Goal: Task Accomplishment & Management: Use online tool/utility

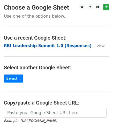
click at [72, 46] on strong "RBI Leadership Summit 1.0 (Responses)" at bounding box center [48, 46] width 88 height 5
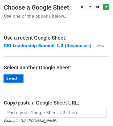
click at [16, 78] on link "Select..." at bounding box center [13, 79] width 19 height 8
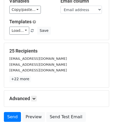
scroll to position [60, 0]
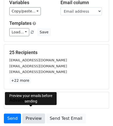
click at [28, 114] on link "Preview" at bounding box center [33, 119] width 23 height 10
click at [34, 114] on link "Preview" at bounding box center [33, 119] width 23 height 10
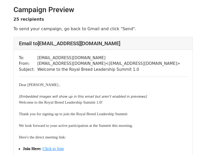
drag, startPoint x: 207, startPoint y: 6, endPoint x: 205, endPoint y: 1, distance: 5.4
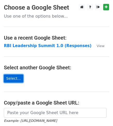
click at [15, 78] on link "Select..." at bounding box center [13, 79] width 19 height 8
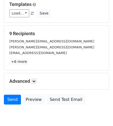
scroll to position [95, 0]
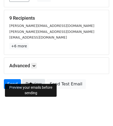
click at [32, 79] on link "Preview" at bounding box center [33, 84] width 23 height 10
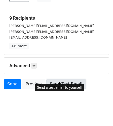
click at [53, 79] on link "Send Test Email" at bounding box center [65, 84] width 39 height 10
